Goal: Register for event/course

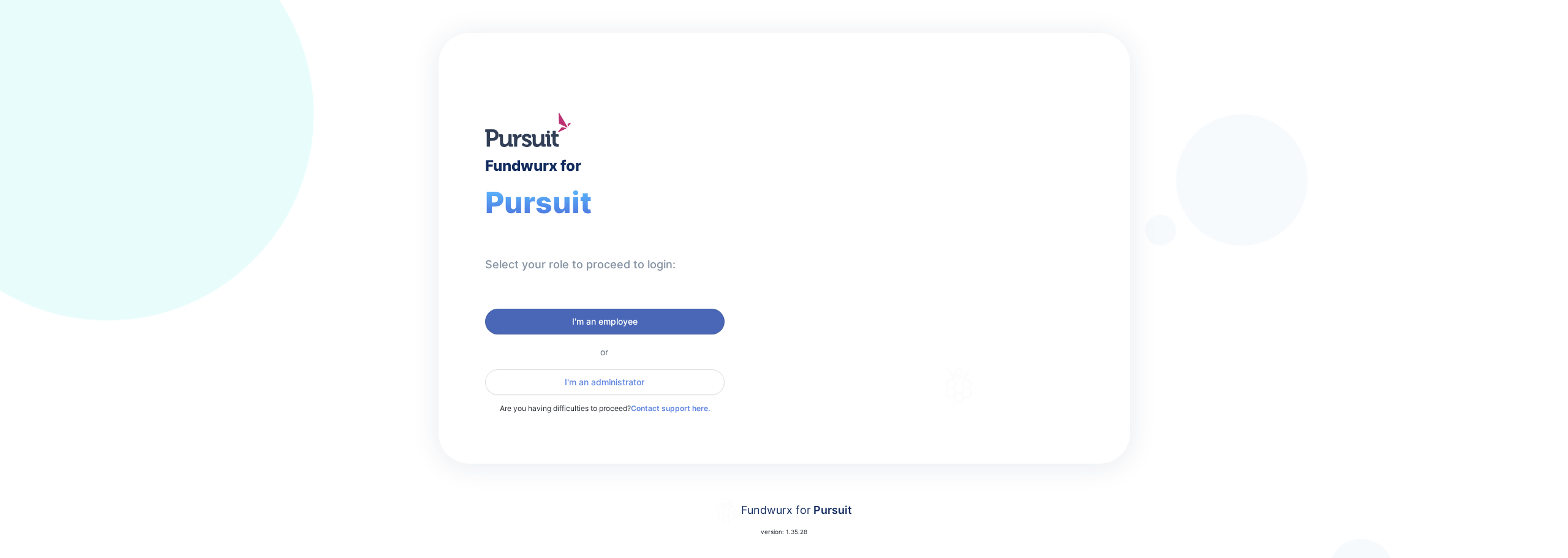
click at [649, 321] on span "I'm an employee" at bounding box center [605, 322] width 224 height 12
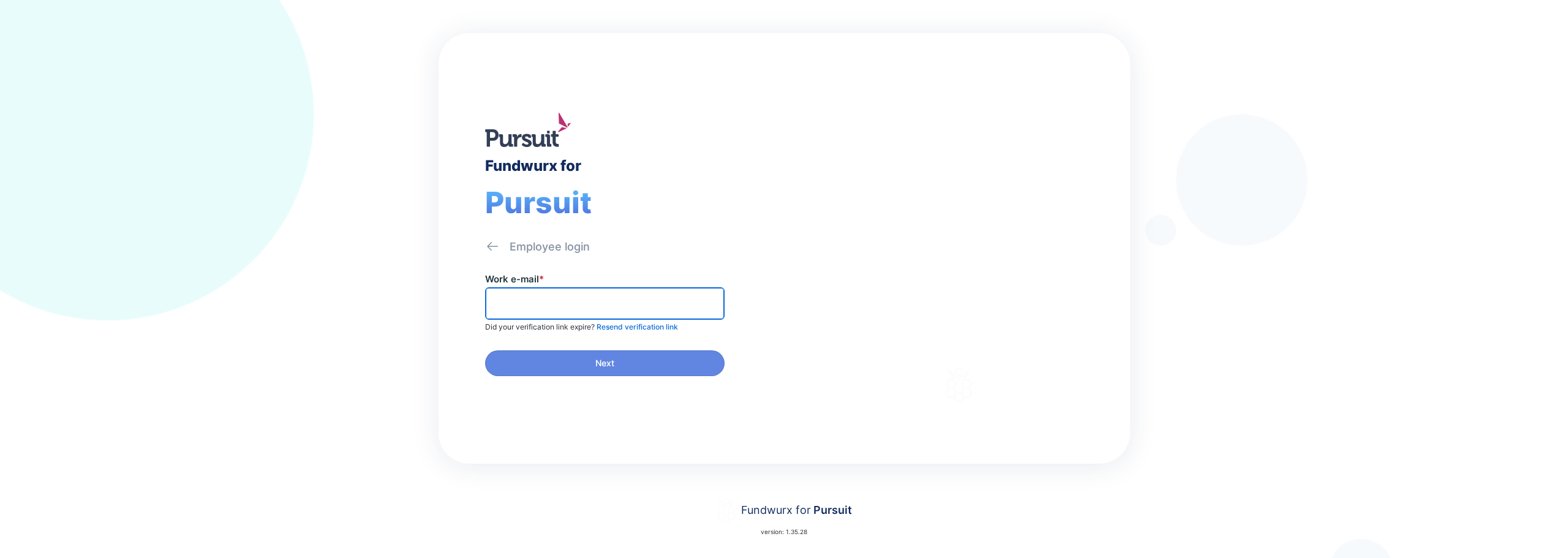
click at [605, 306] on input "text" at bounding box center [604, 303] width 228 height 19
type input "**********"
click at [591, 307] on input "text" at bounding box center [604, 303] width 228 height 19
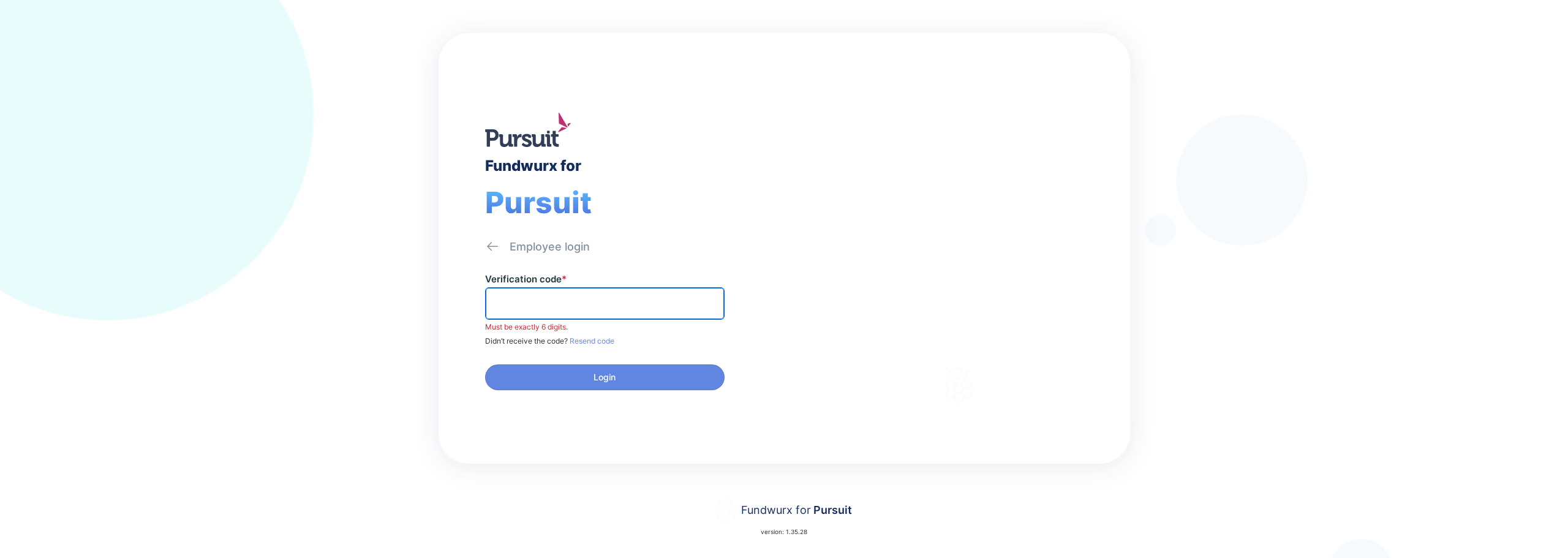
click at [522, 307] on input "text" at bounding box center [604, 303] width 228 height 19
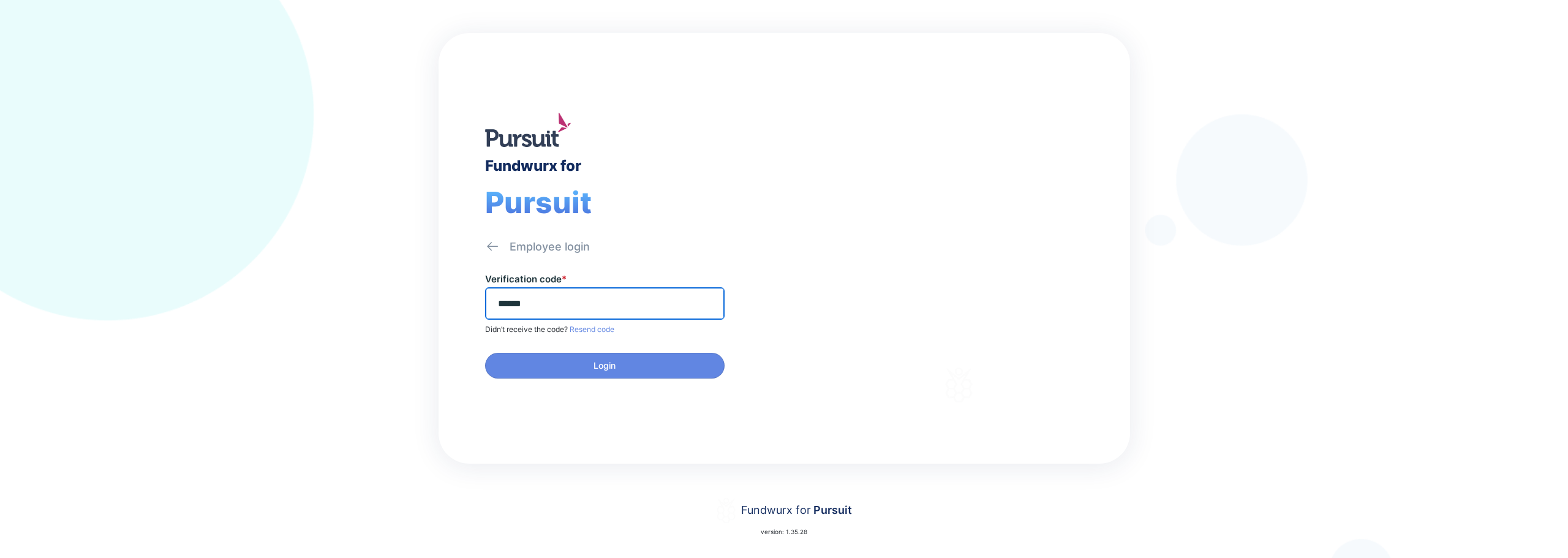
type input "******"
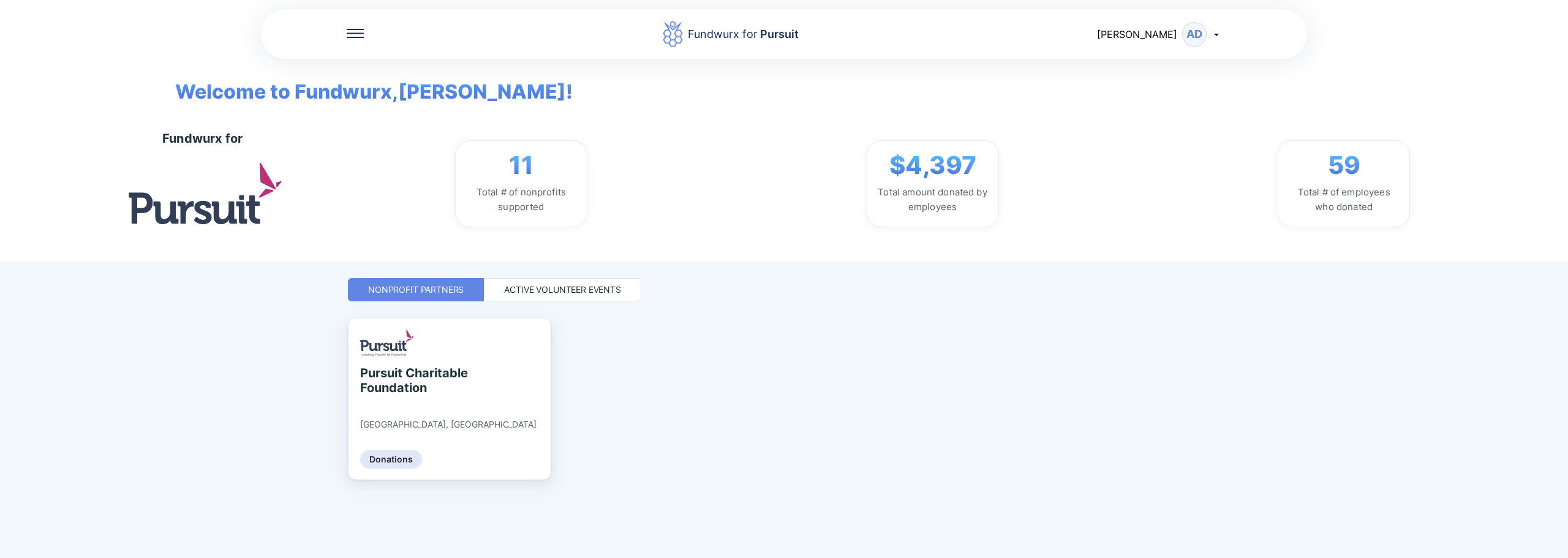
click at [606, 291] on div "Active Volunteer Events" at bounding box center [562, 289] width 117 height 12
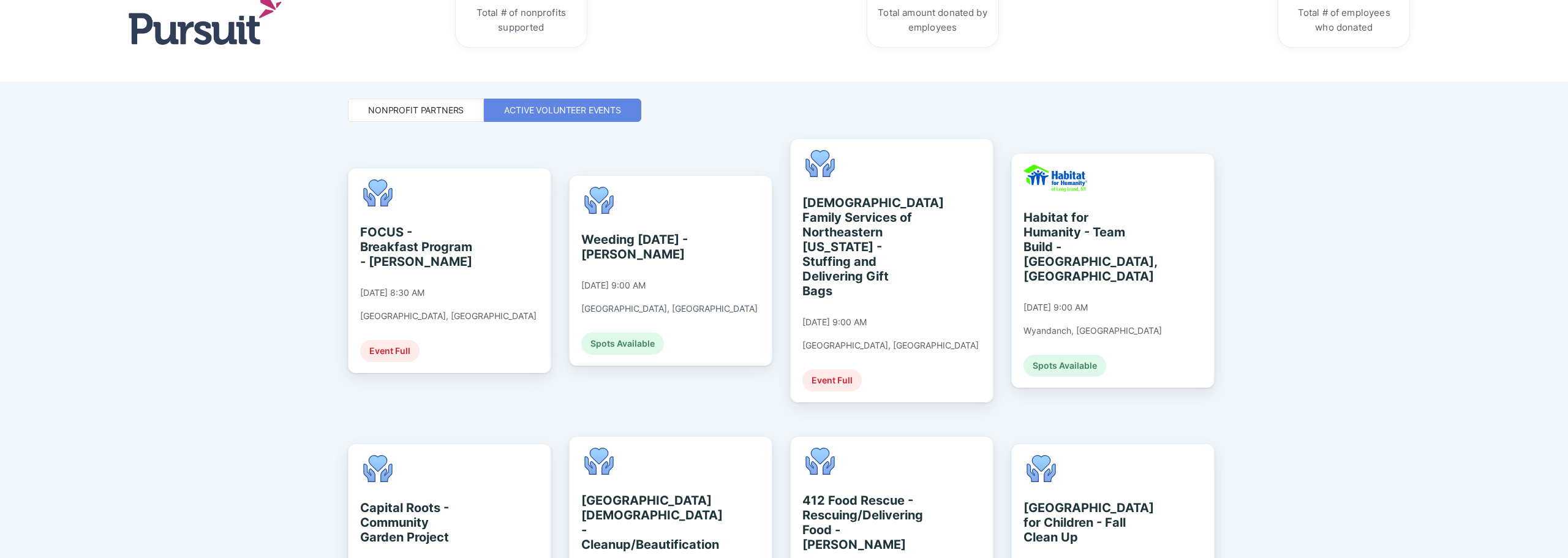
scroll to position [183, 0]
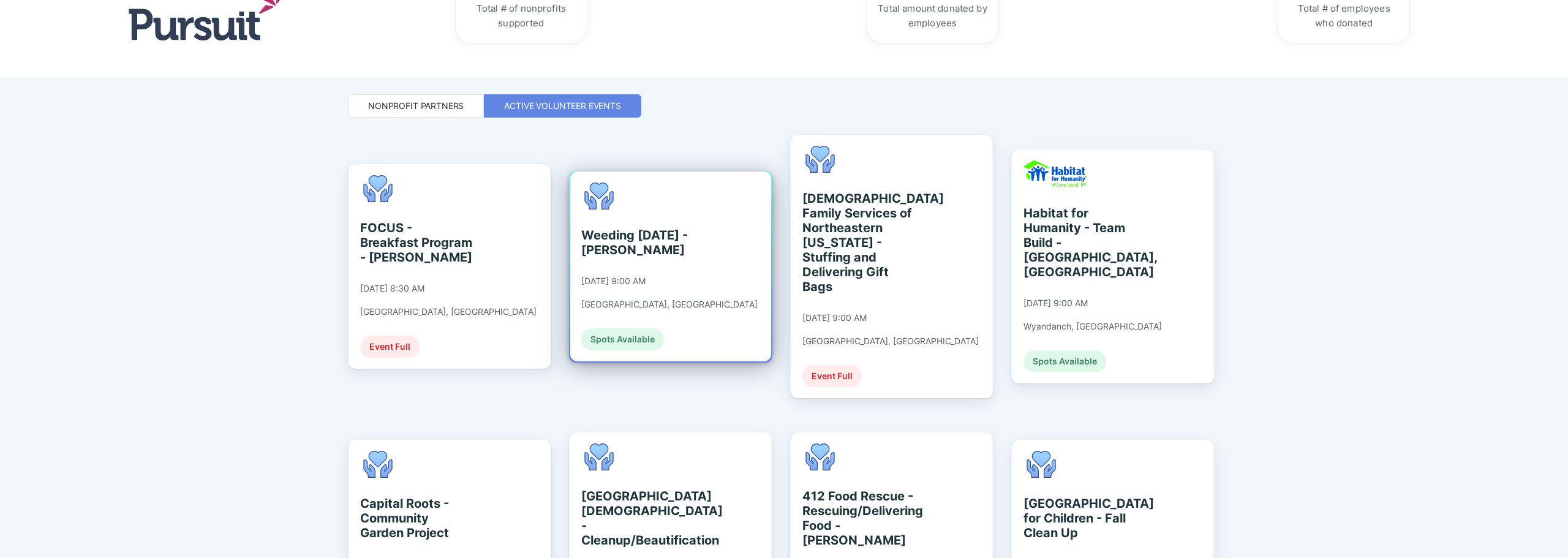
click at [683, 329] on div "Weeding [DATE] - [PERSON_NAME] [DATE] 9:00 AM [GEOGRAPHIC_DATA], [GEOGRAPHIC_DA…" at bounding box center [669, 267] width 177 height 168
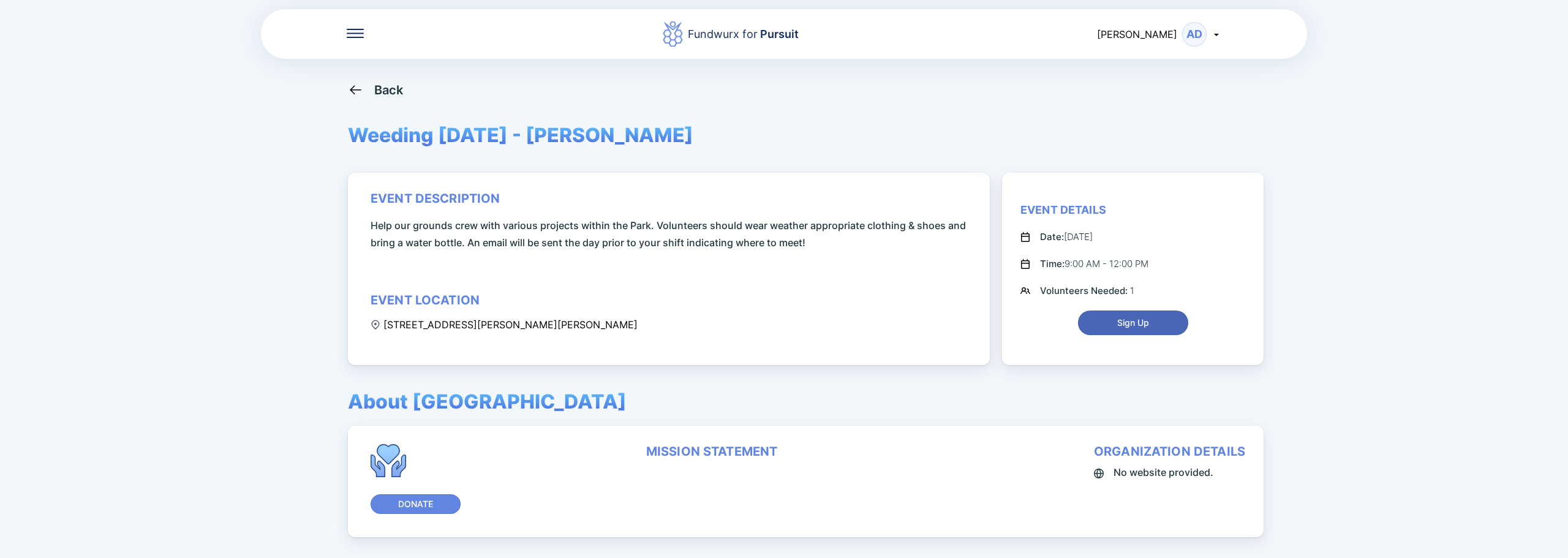
click at [1126, 322] on span "Sign Up" at bounding box center [1133, 322] width 32 height 12
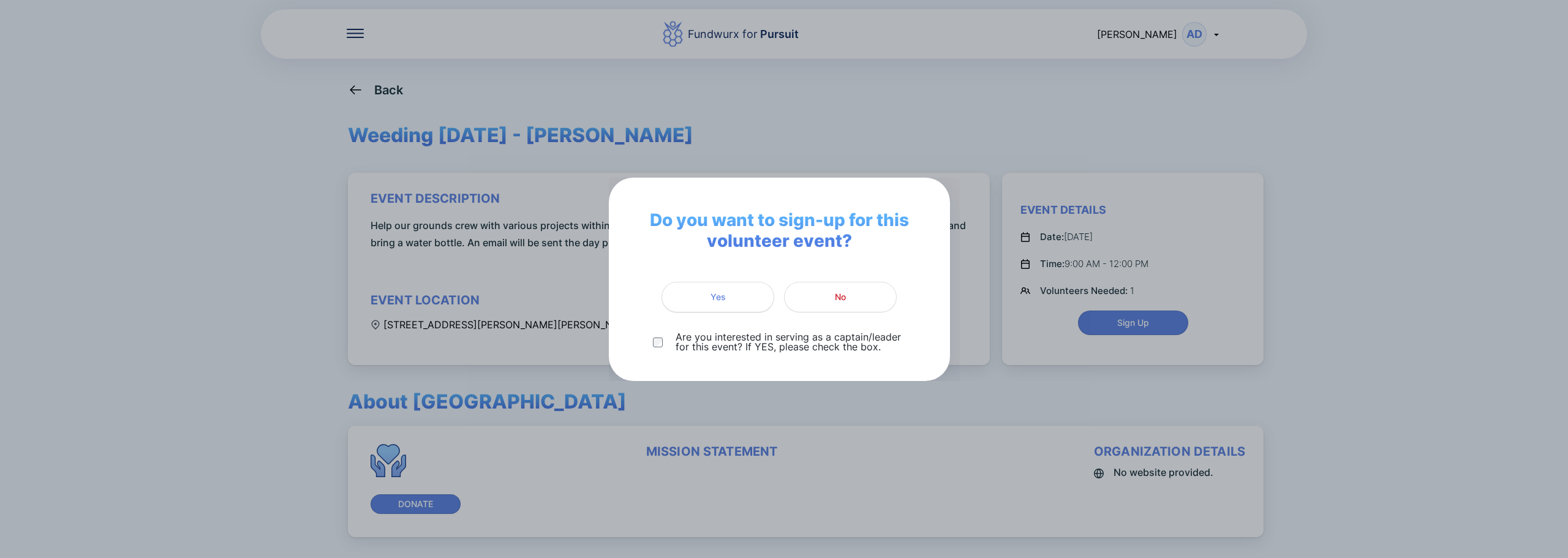
click at [717, 303] on button "Yes" at bounding box center [718, 297] width 113 height 31
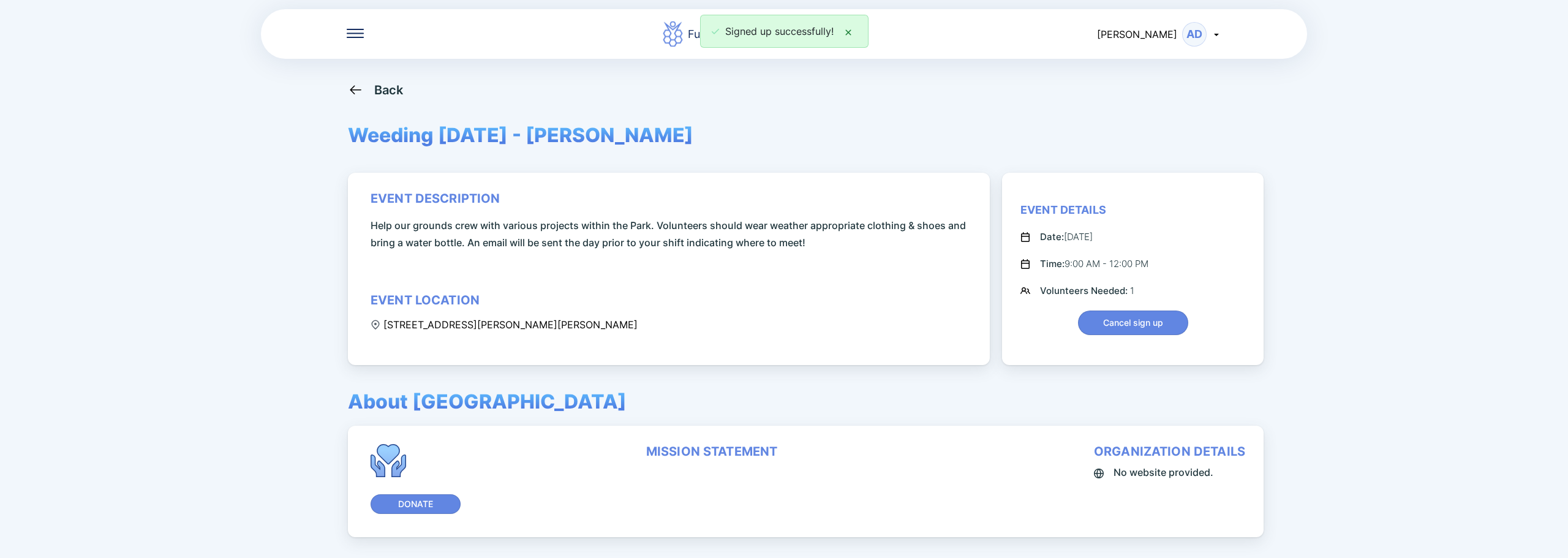
click at [387, 82] on div "Back" at bounding box center [388, 89] width 29 height 14
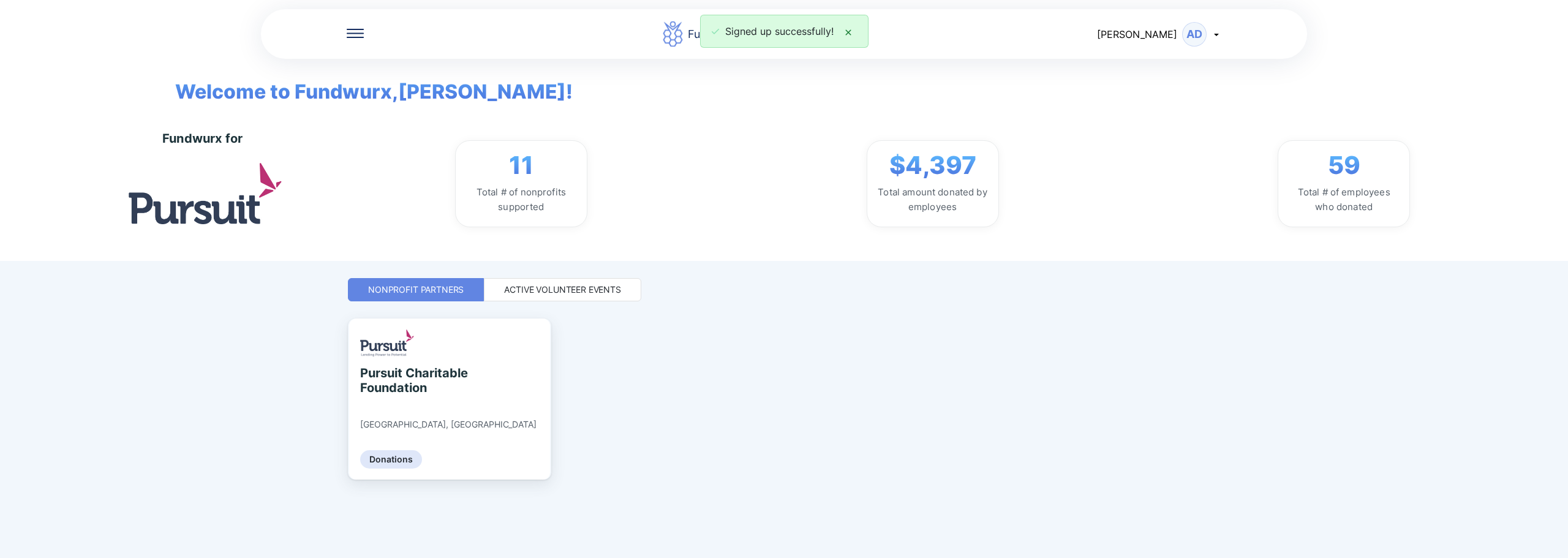
click at [615, 285] on div "Active Volunteer Events" at bounding box center [562, 289] width 117 height 12
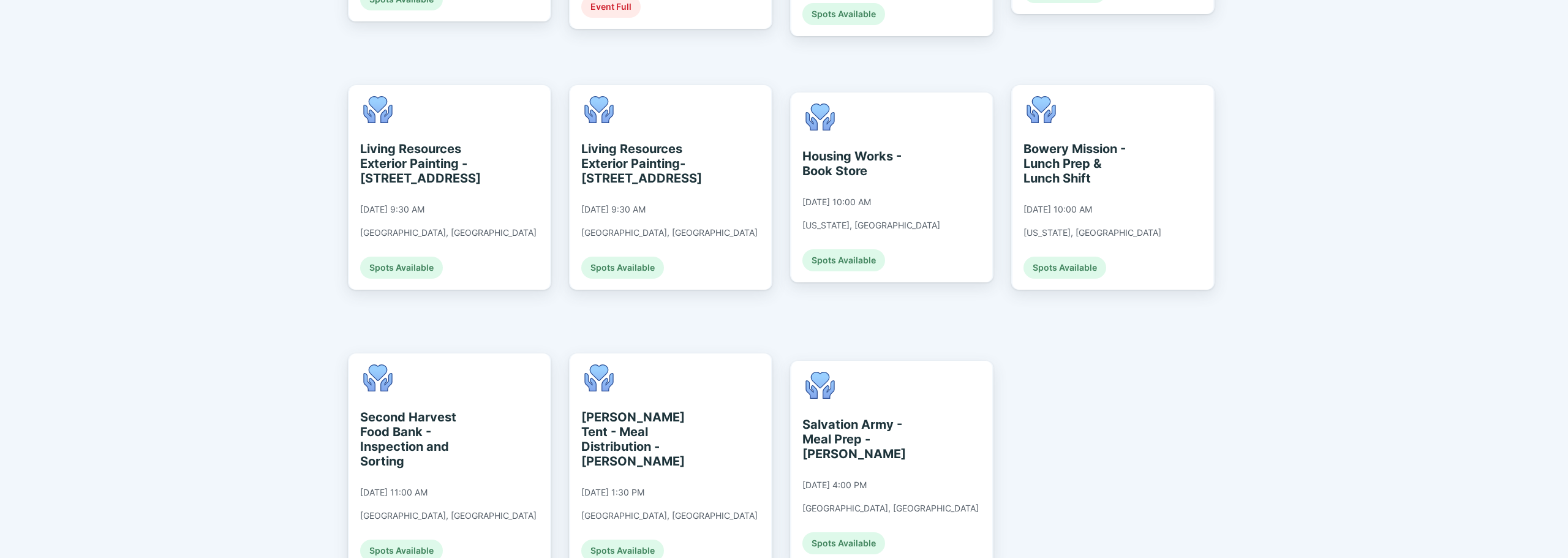
scroll to position [1105, 0]
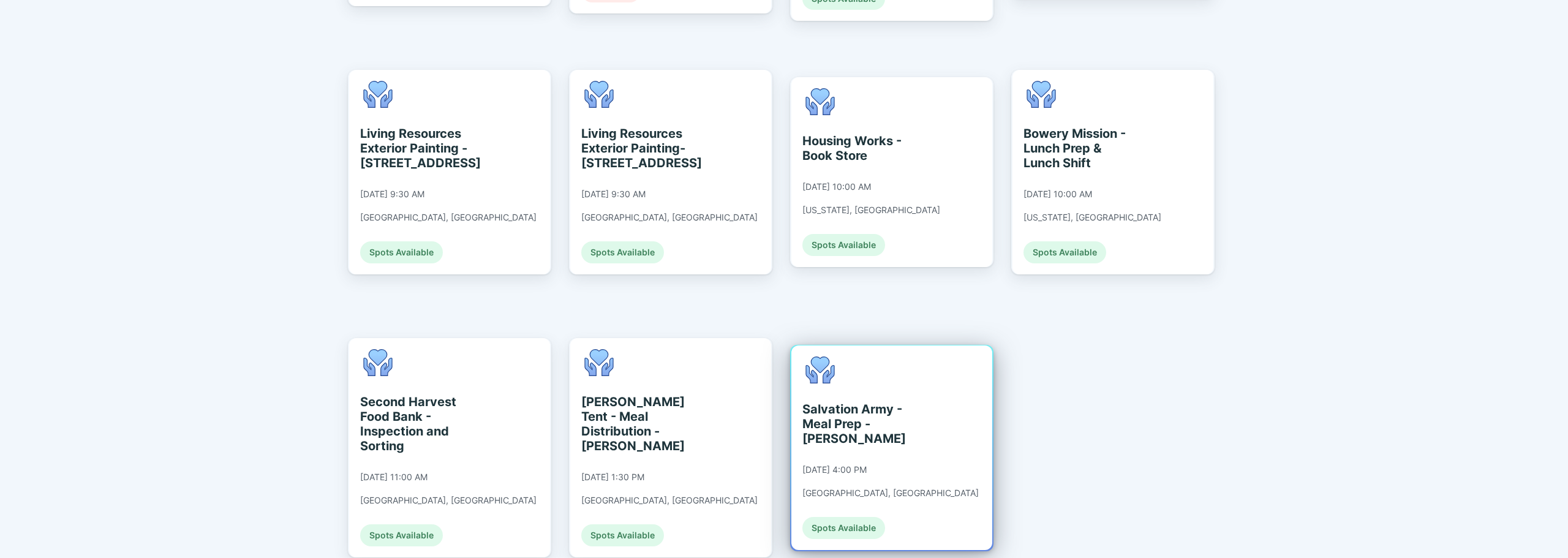
click at [921, 405] on div "Salvation Army - Meal Prep - [PERSON_NAME] [DATE] 4:00 PM [GEOGRAPHIC_DATA], [G…" at bounding box center [892, 447] width 201 height 205
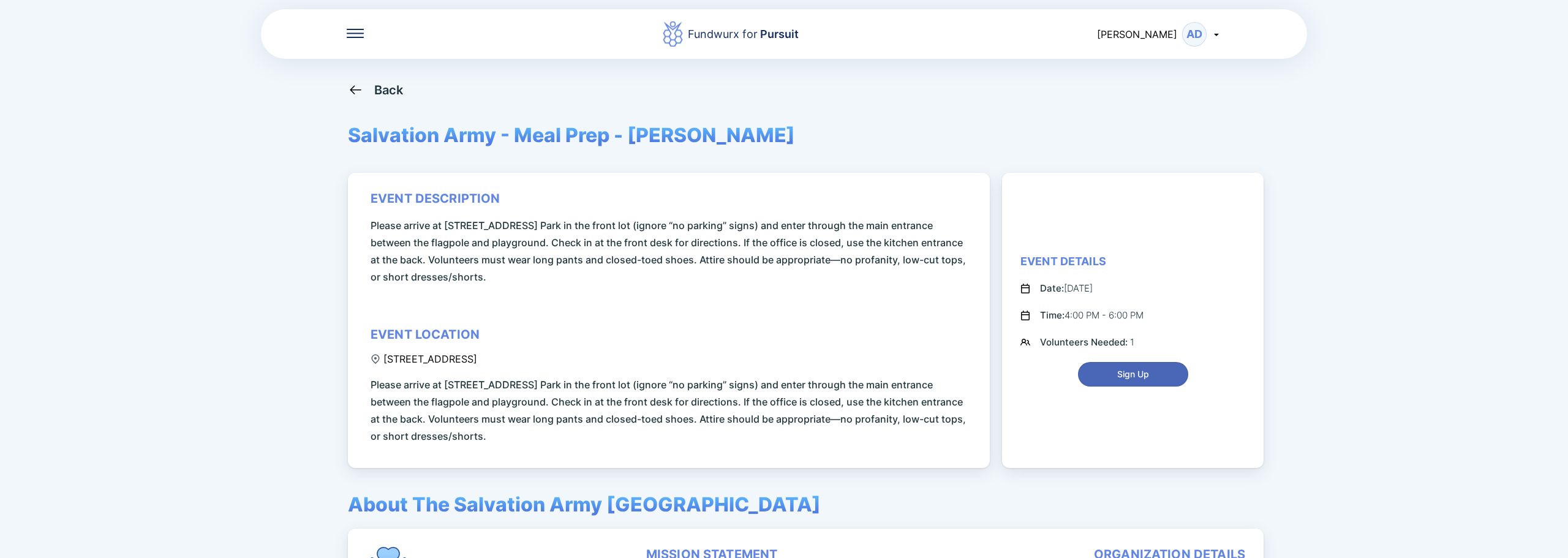
click at [1143, 380] on span "Sign Up" at bounding box center [1133, 374] width 32 height 12
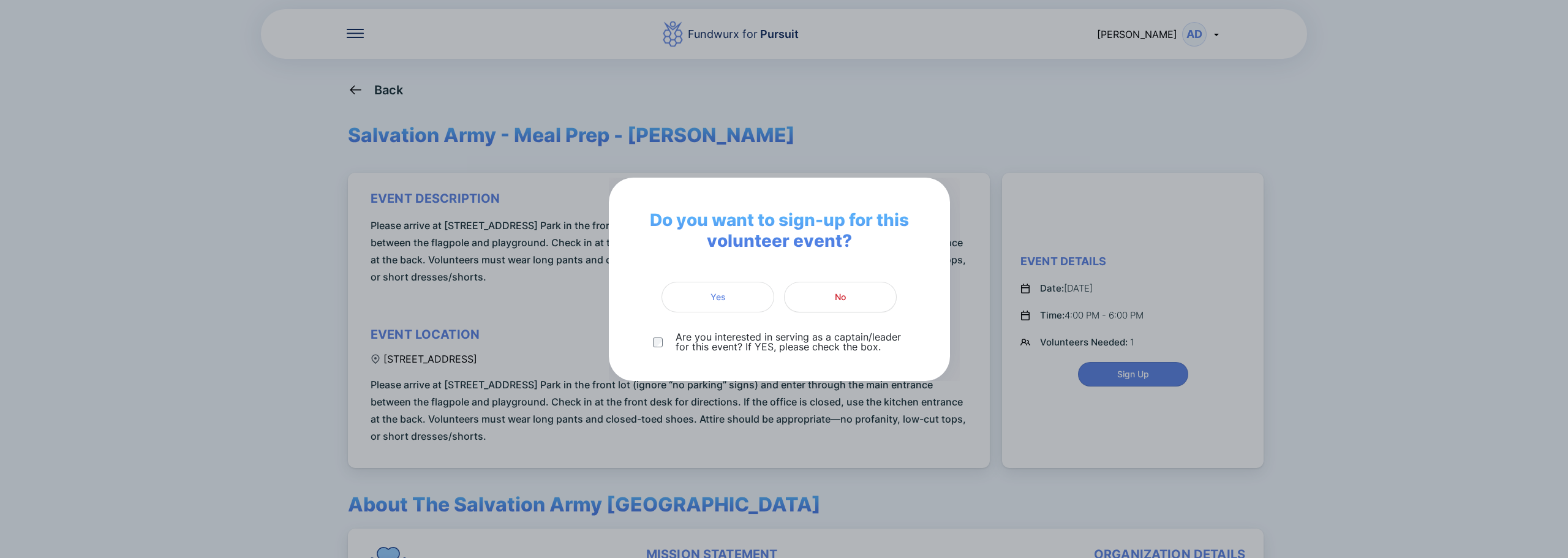
click at [715, 295] on span "Yes" at bounding box center [718, 297] width 15 height 12
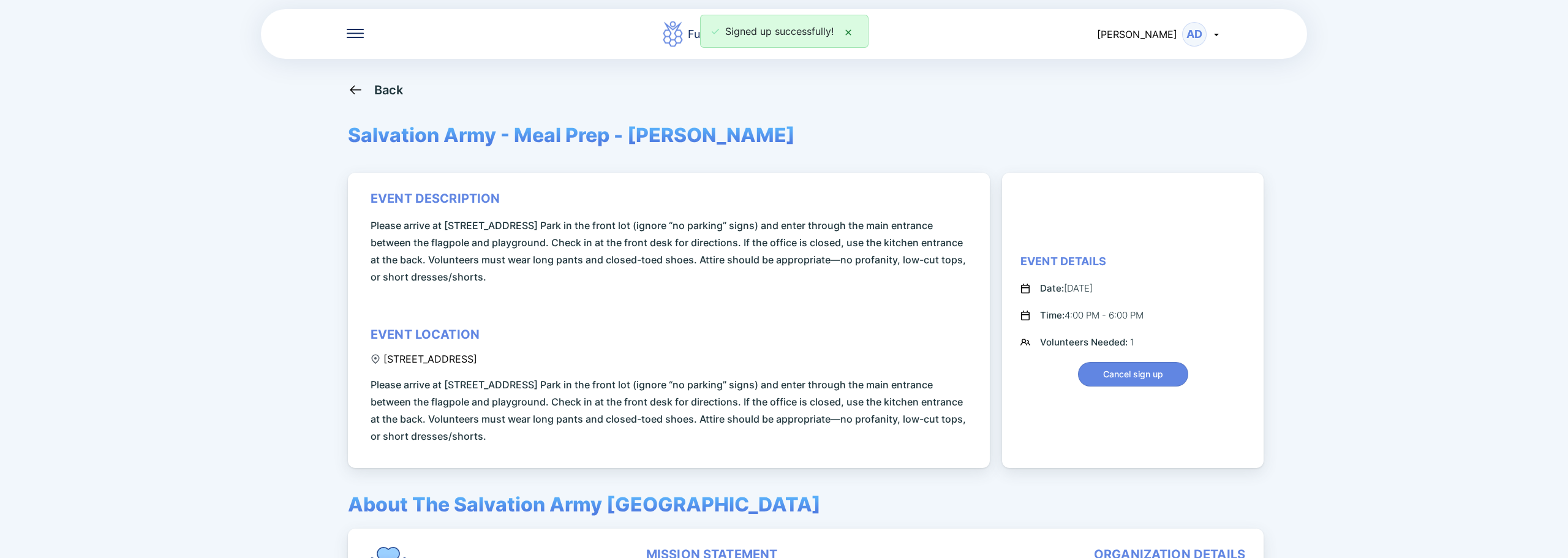
click at [358, 88] on icon at bounding box center [356, 90] width 15 height 15
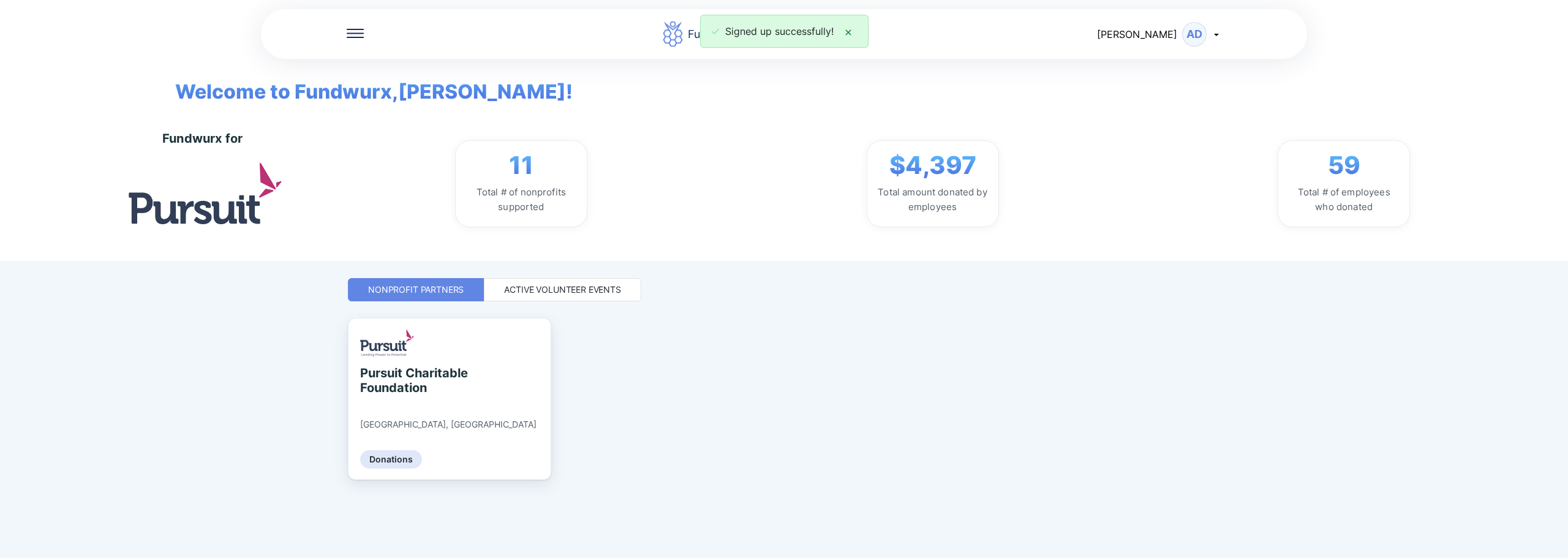
click at [600, 286] on div "Active Volunteer Events" at bounding box center [562, 289] width 117 height 12
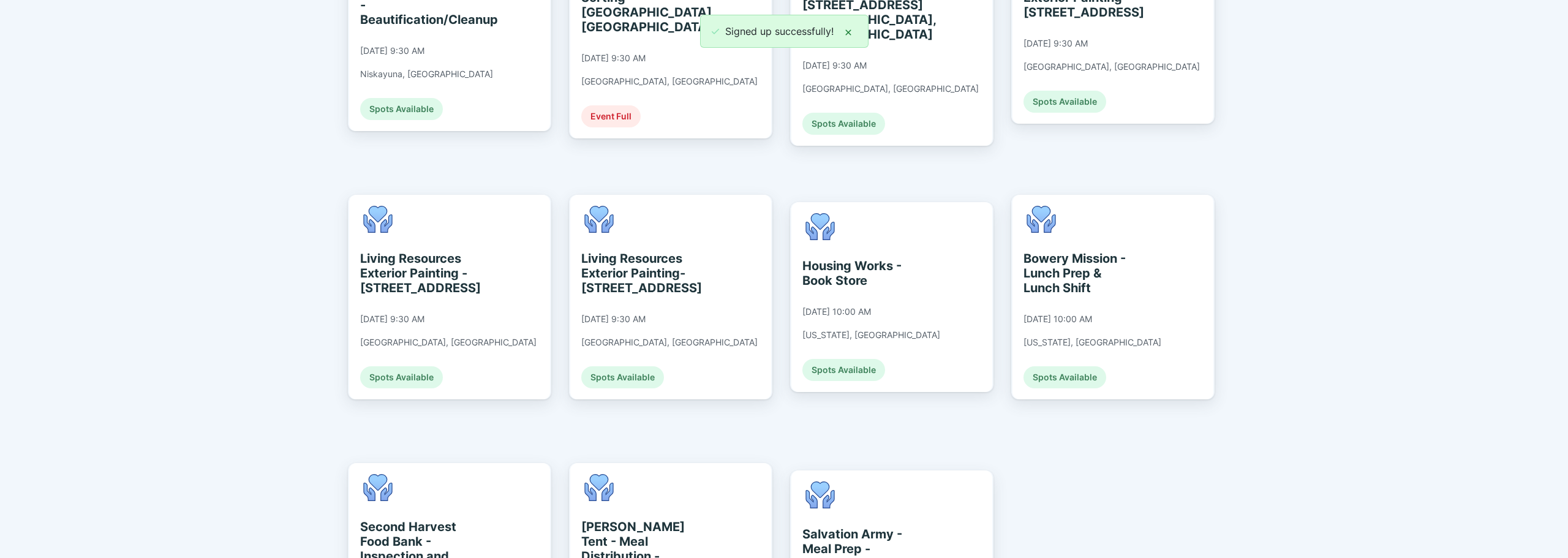
scroll to position [1105, 0]
